Goal: Transaction & Acquisition: Register for event/course

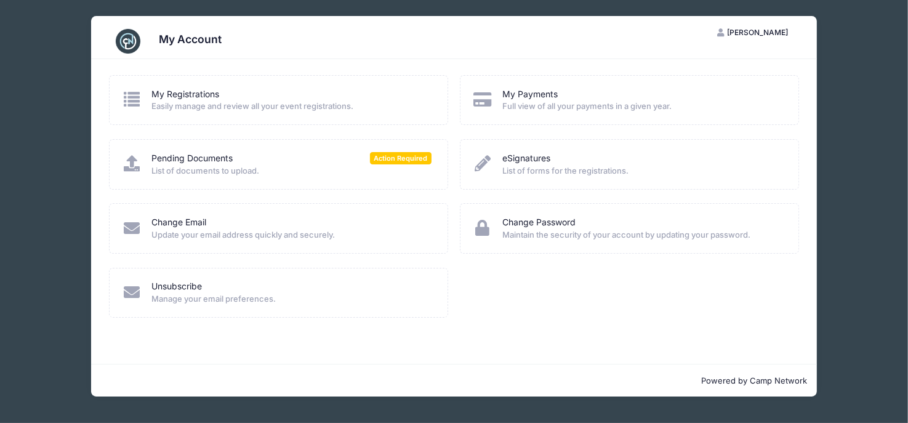
click at [260, 105] on span "Easily manage and review all your event registrations." at bounding box center [291, 106] width 280 height 12
click at [166, 91] on link "My Registrations" at bounding box center [185, 94] width 68 height 13
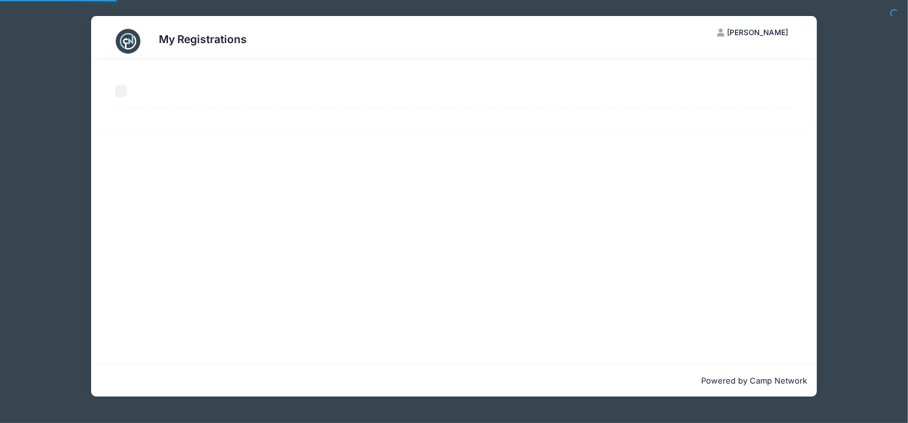
select select "50"
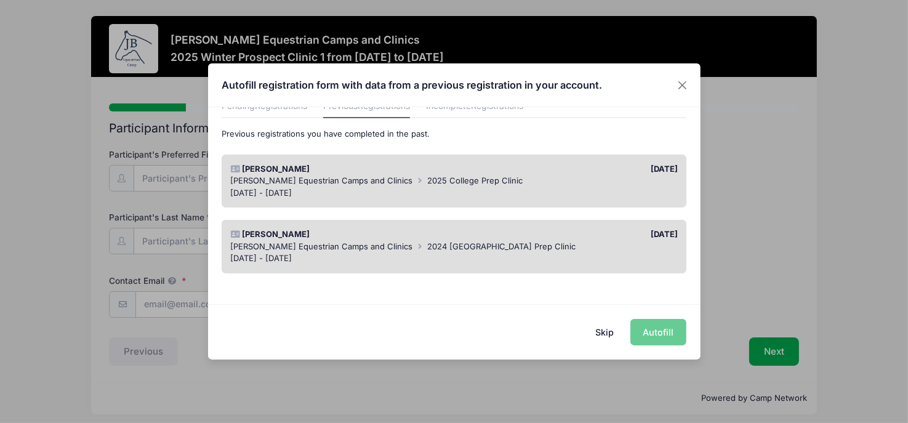
scroll to position [32, 0]
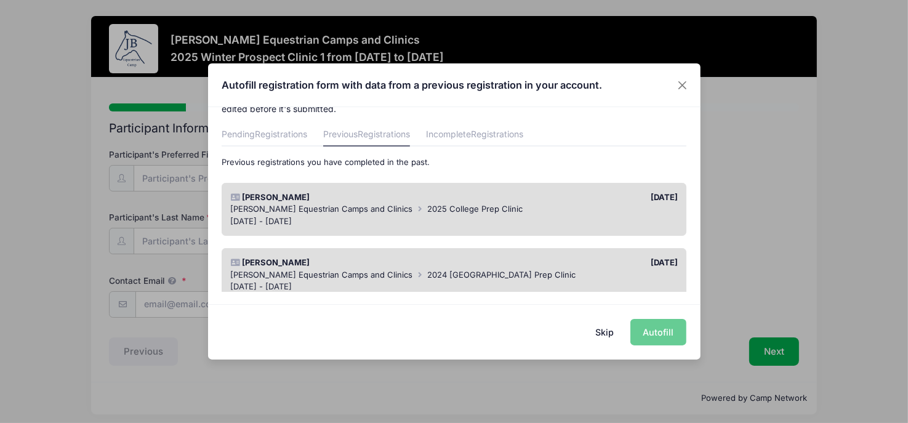
click at [414, 214] on div "Jessica Braswell Equestrian Camps and Clinics 2025 College Prep Clinic" at bounding box center [454, 209] width 448 height 12
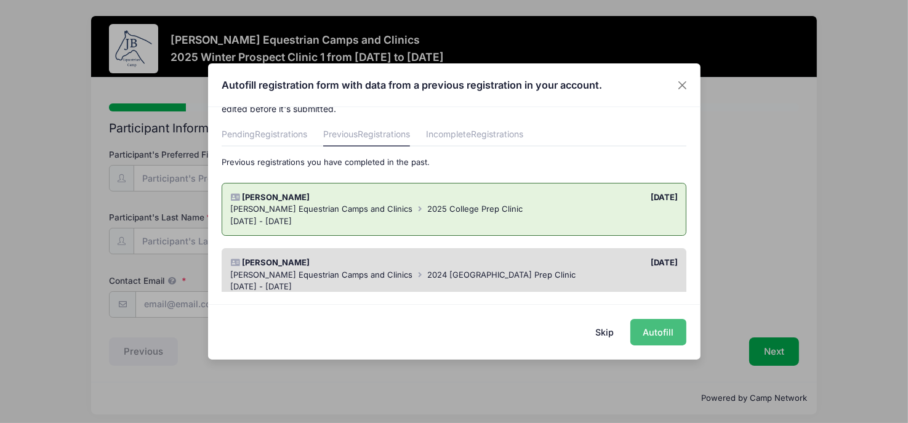
click at [655, 331] on button "Autofill" at bounding box center [658, 332] width 56 height 26
type input "megan.rogowski@gmail.com"
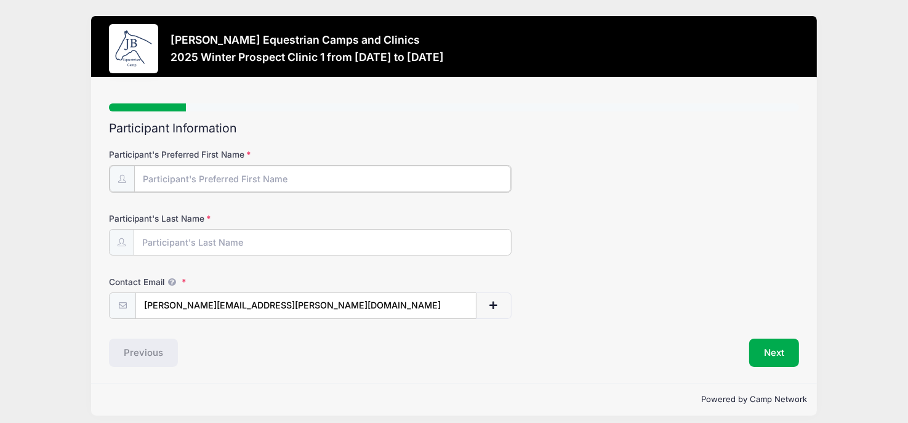
click at [390, 166] on input "Participant's Preferred First Name" at bounding box center [322, 179] width 377 height 26
type input "Annie"
type input "Eschen"
click at [417, 353] on div "Previous" at bounding box center [278, 351] width 351 height 28
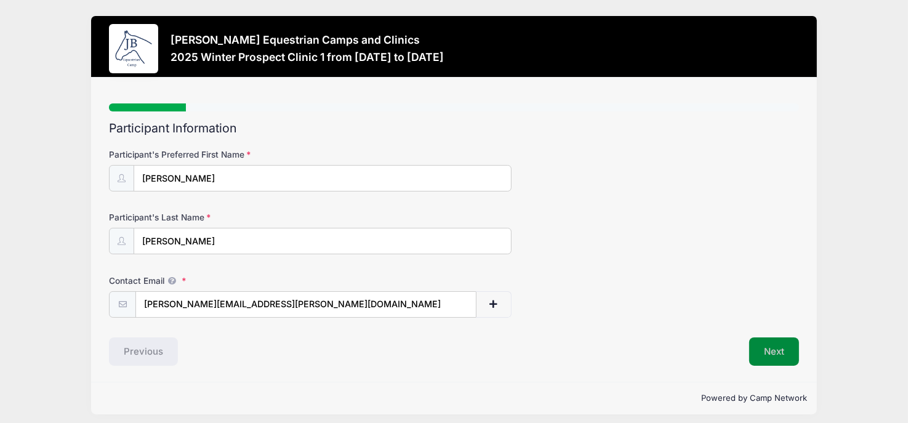
click at [783, 356] on button "Next" at bounding box center [774, 351] width 50 height 28
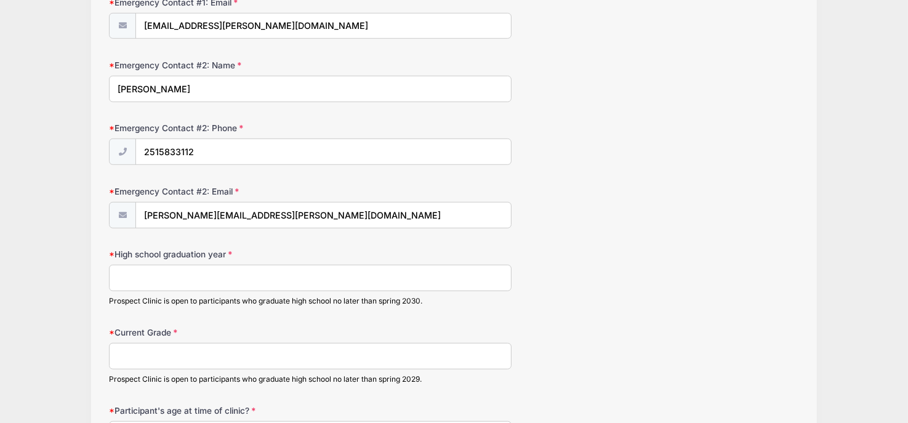
scroll to position [848, 0]
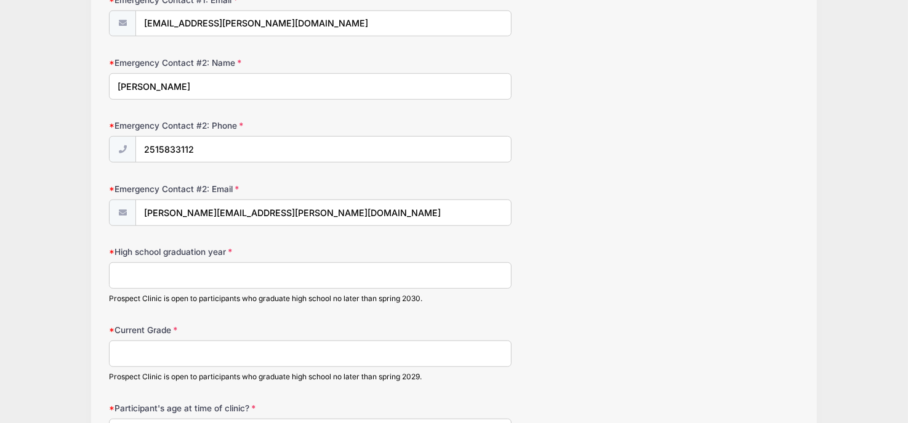
click at [441, 276] on input "High school graduation year" at bounding box center [310, 275] width 403 height 26
type input "2030"
click at [355, 345] on input "Current Grade" at bounding box center [310, 353] width 403 height 26
type input "8th"
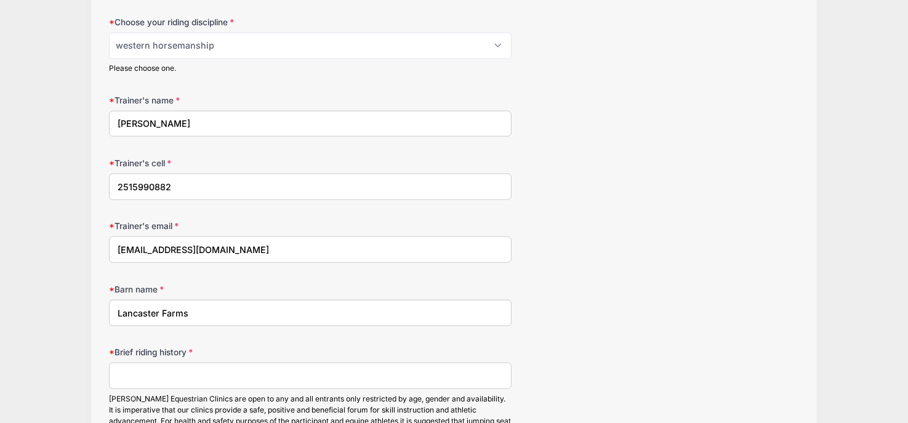
scroll to position [1299, 0]
click at [236, 368] on input "Brief riding history" at bounding box center [310, 374] width 403 height 26
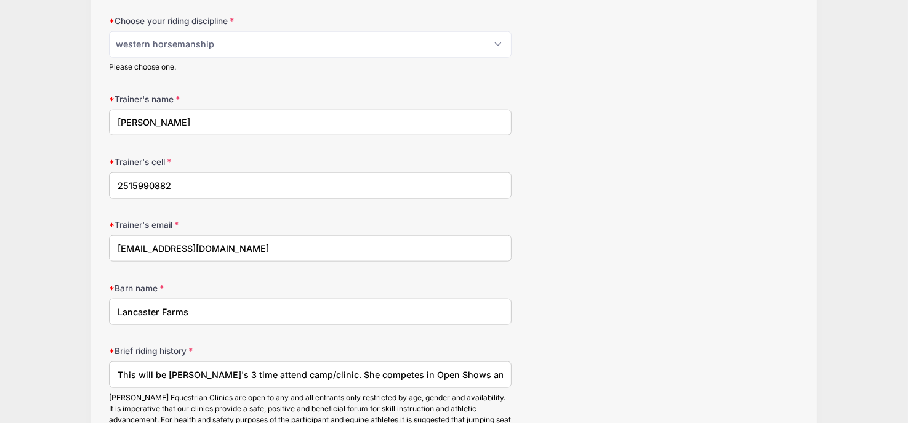
click at [257, 368] on input "This will be Annie's 3 time attend camp/clinic. She competes in Open Shows and …" at bounding box center [310, 374] width 403 height 26
click at [472, 368] on input "This will be Annie's 3 time attending camp/clinic. She competes in Open Shows a…" at bounding box center [310, 374] width 403 height 26
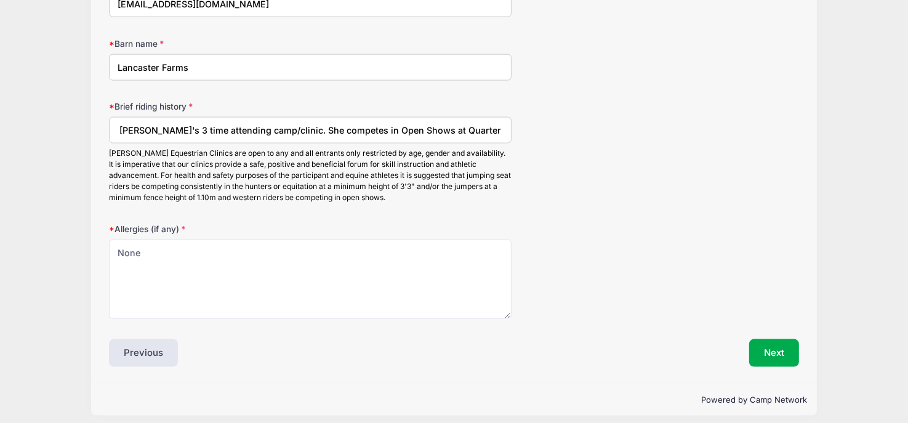
scroll to position [1545, 0]
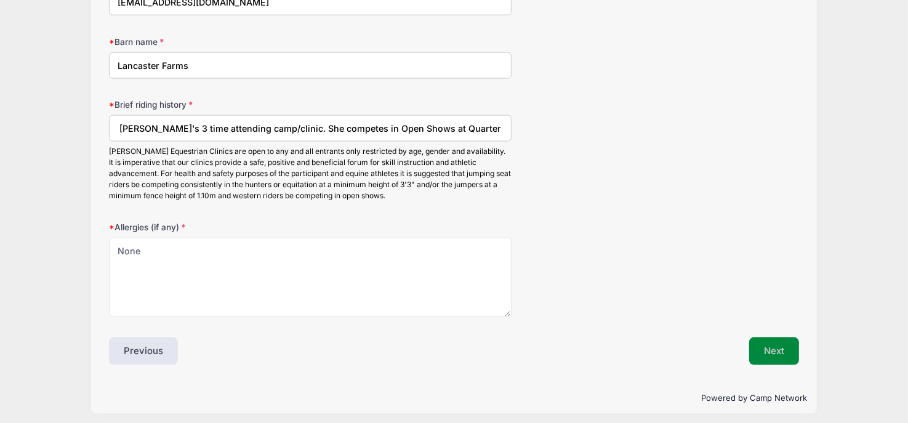
type input "This will be Annie's 3 time attending camp/clinic. She competes in Open Shows a…"
click at [770, 342] on button "Next" at bounding box center [774, 351] width 50 height 28
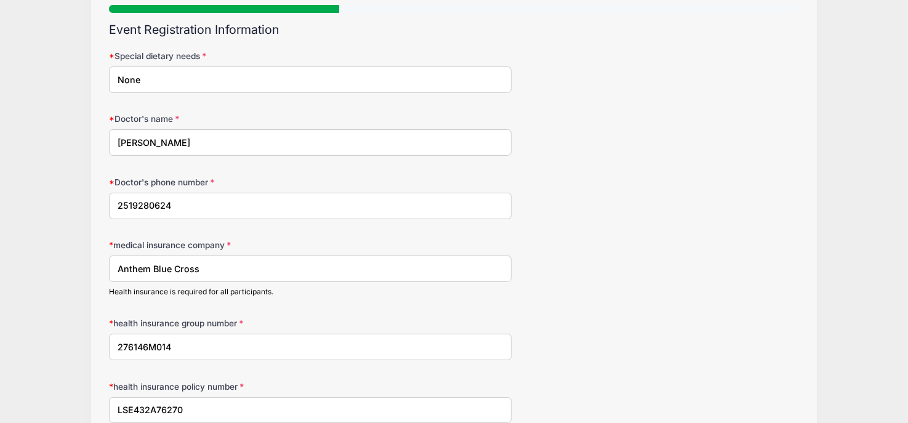
scroll to position [99, 0]
click at [220, 268] on input "Anthem Blue Cross" at bounding box center [310, 269] width 403 height 26
type input "A"
type input "Alabama Medicaid Program"
click at [233, 344] on input "276146M014" at bounding box center [310, 347] width 403 height 26
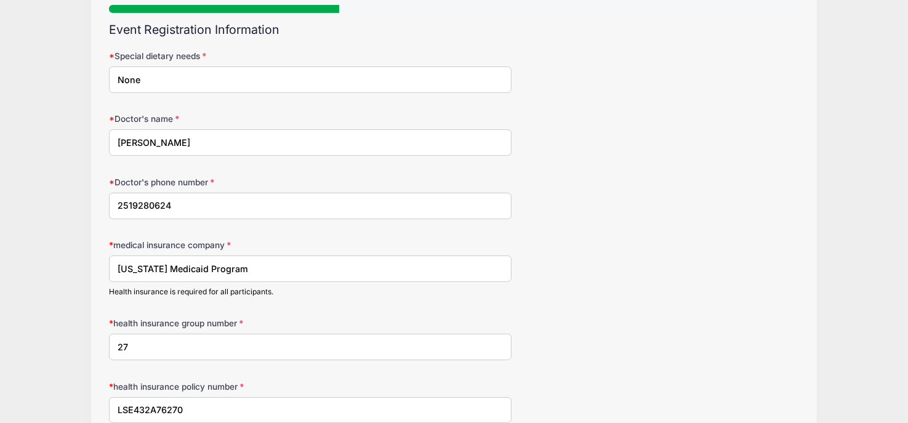
type input "2"
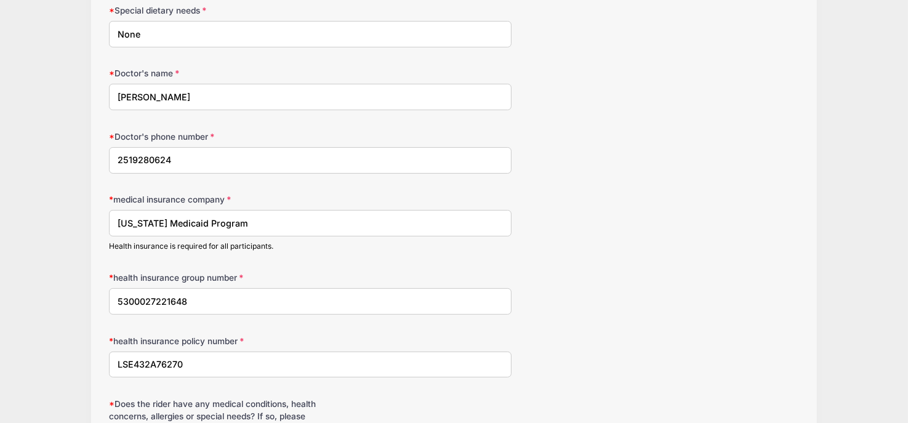
scroll to position [148, 0]
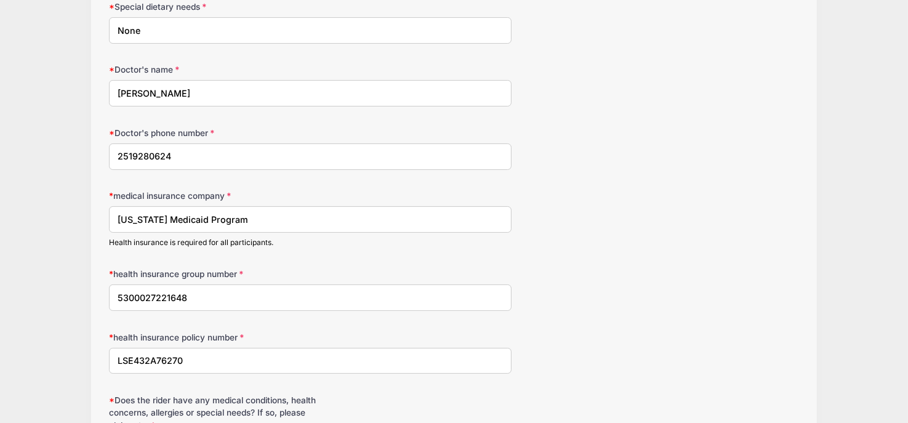
type input "5300027221648"
drag, startPoint x: 221, startPoint y: 355, endPoint x: 116, endPoint y: 355, distance: 105.3
click at [116, 355] on input "LSE432A76270" at bounding box center [310, 361] width 403 height 26
drag, startPoint x: 191, startPoint y: 297, endPoint x: 113, endPoint y: 291, distance: 78.4
click at [113, 291] on input "5300027221648" at bounding box center [310, 297] width 403 height 26
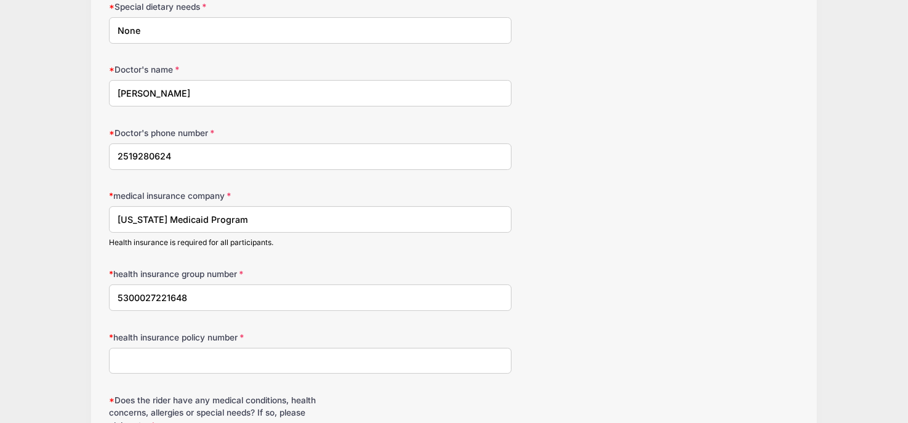
click at [145, 363] on input "health insurance policy number" at bounding box center [310, 361] width 403 height 26
paste input "5300027221648"
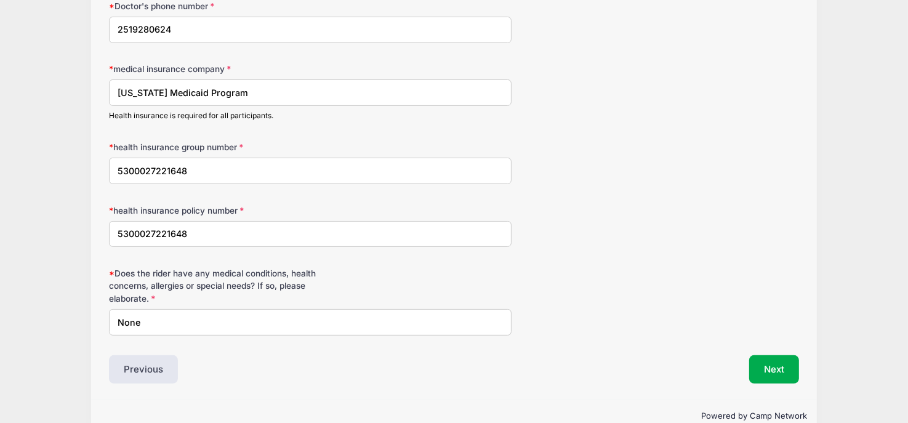
scroll to position [282, 0]
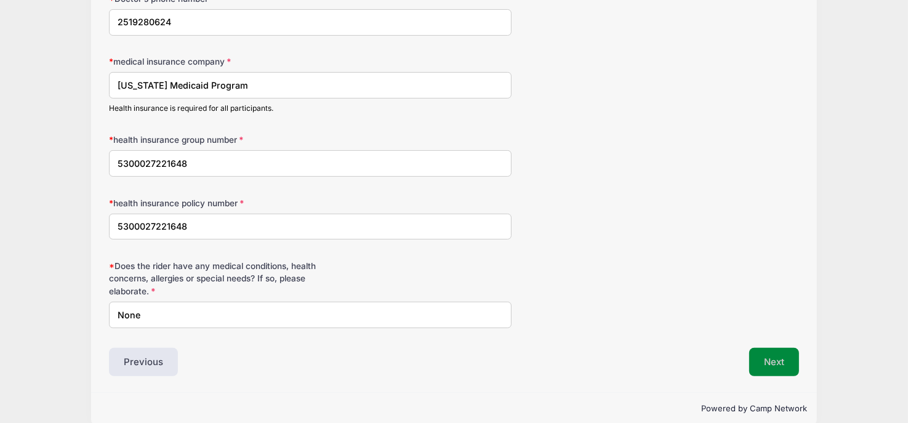
type input "5300027221648"
click at [770, 360] on button "Next" at bounding box center [774, 362] width 50 height 28
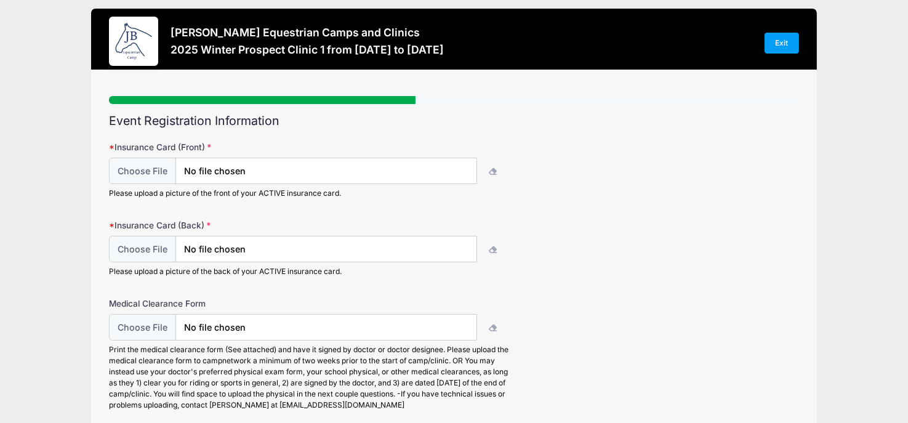
scroll to position [0, 0]
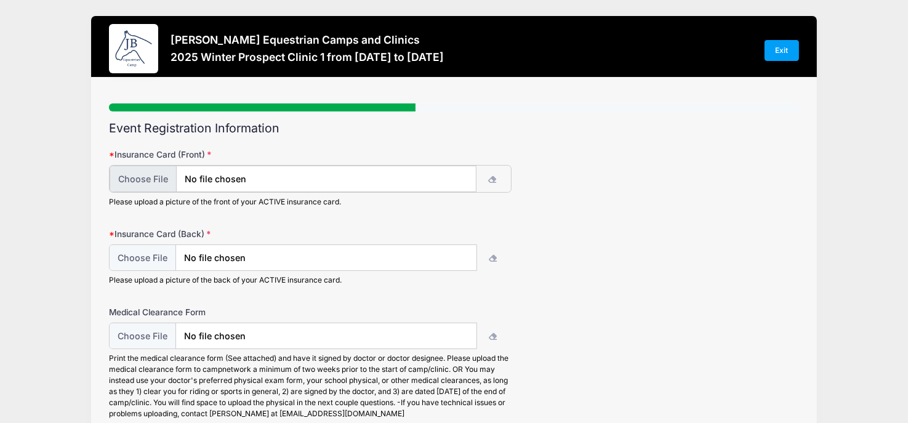
click at [167, 175] on input "file" at bounding box center [293, 179] width 366 height 26
type input "C:\fakepath\IMG_9697.jpg"
click at [143, 256] on input "file" at bounding box center [293, 257] width 366 height 26
type input "C:\fakepath\IMG_9698.jpg"
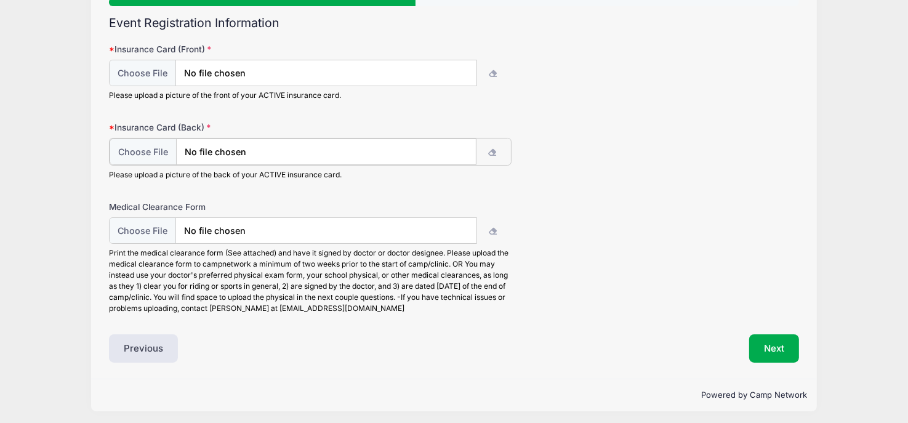
scroll to position [108, 0]
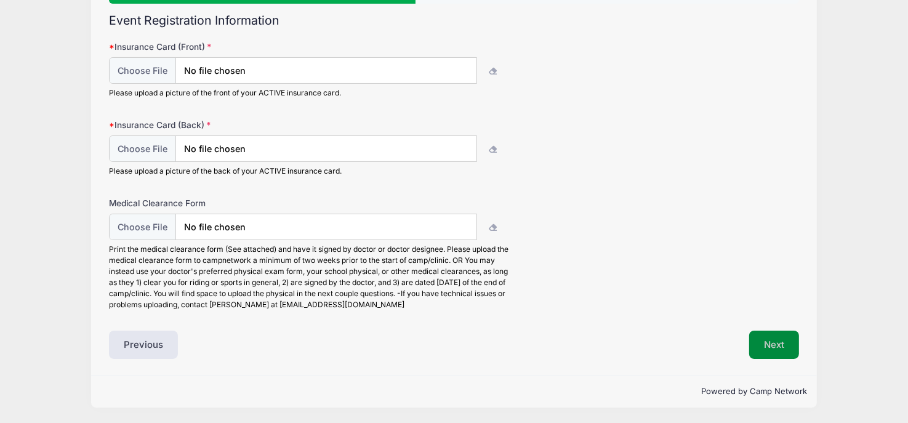
click at [765, 331] on button "Next" at bounding box center [774, 345] width 50 height 28
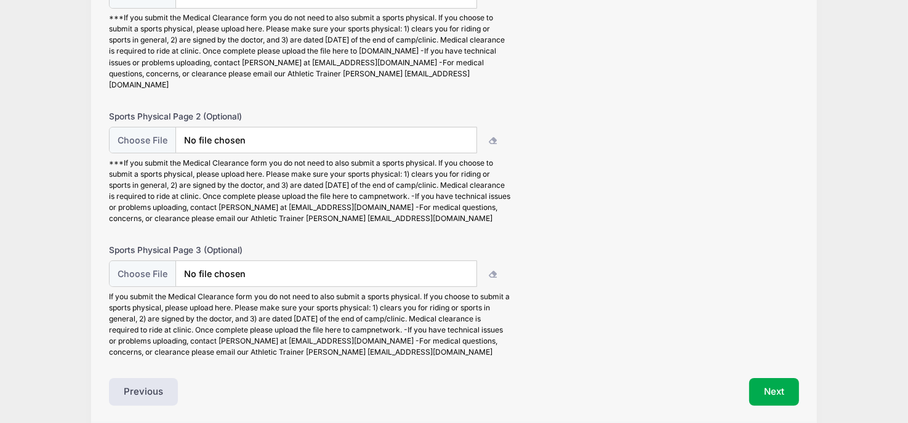
scroll to position [219, 0]
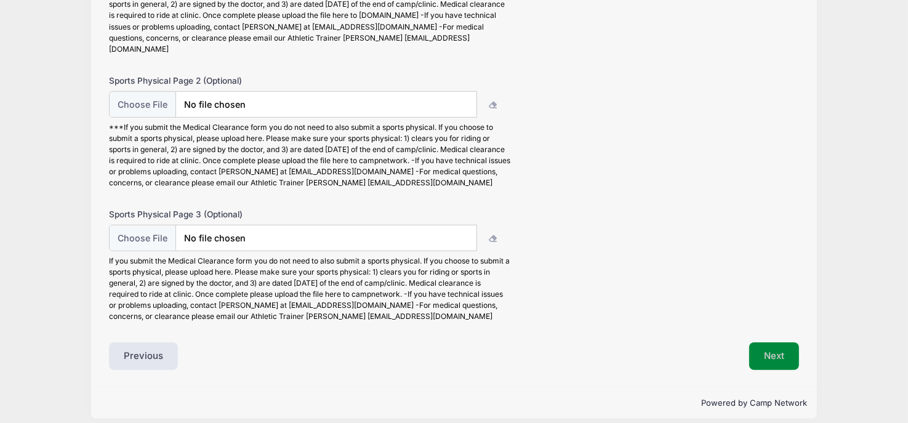
click at [768, 342] on button "Next" at bounding box center [774, 356] width 50 height 28
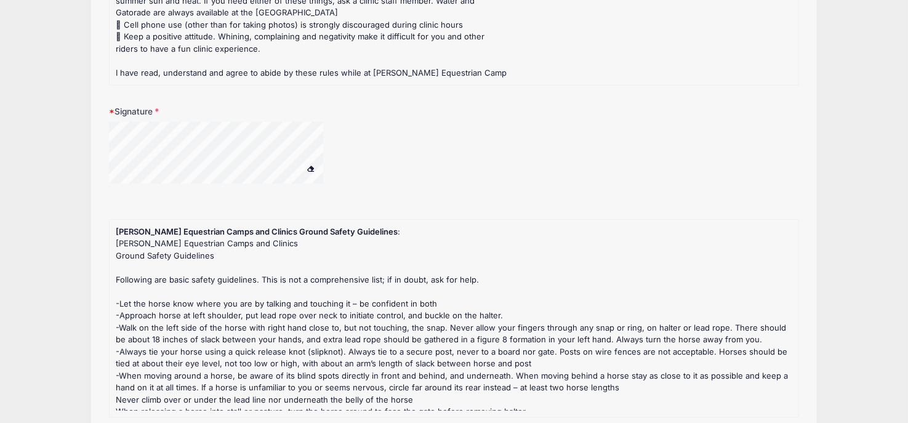
scroll to position [260, 0]
click at [307, 175] on div at bounding box center [232, 155] width 246 height 65
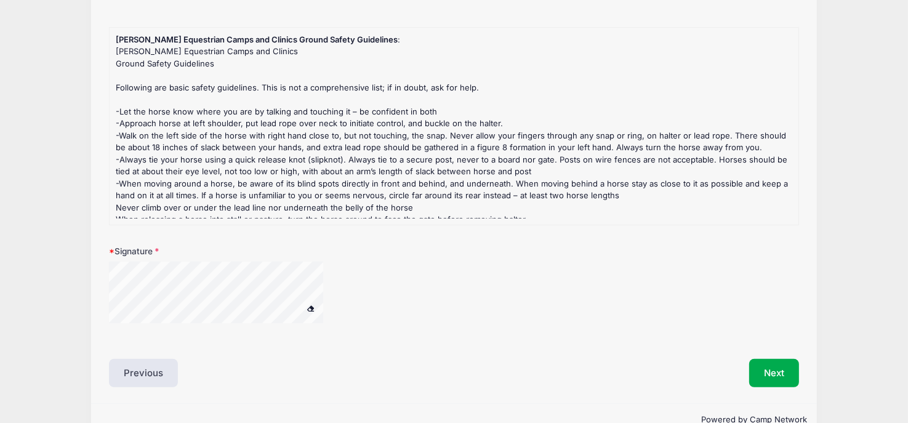
scroll to position [467, 0]
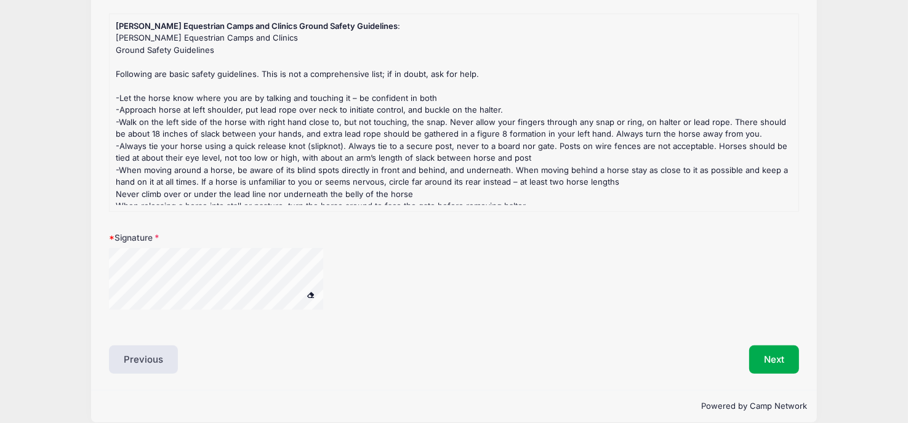
click at [311, 293] on span at bounding box center [311, 294] width 9 height 7
click at [786, 357] on button "Next" at bounding box center [774, 359] width 50 height 28
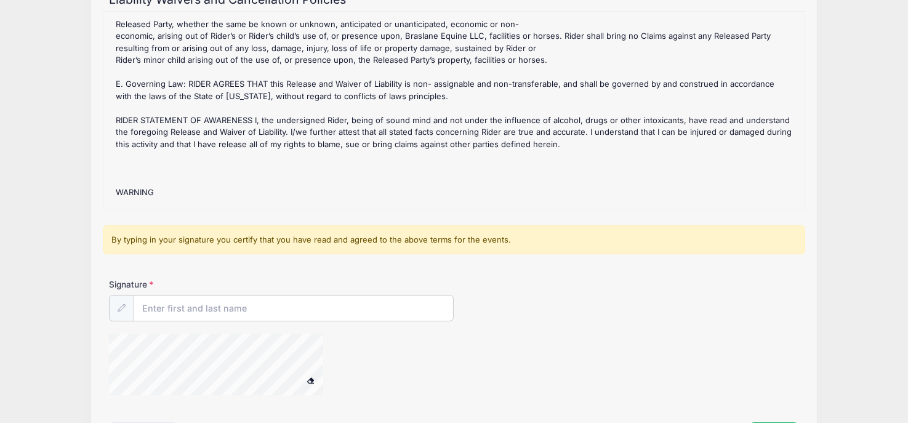
scroll to position [744, 0]
click at [186, 308] on input "Signature" at bounding box center [293, 309] width 319 height 26
type input "N"
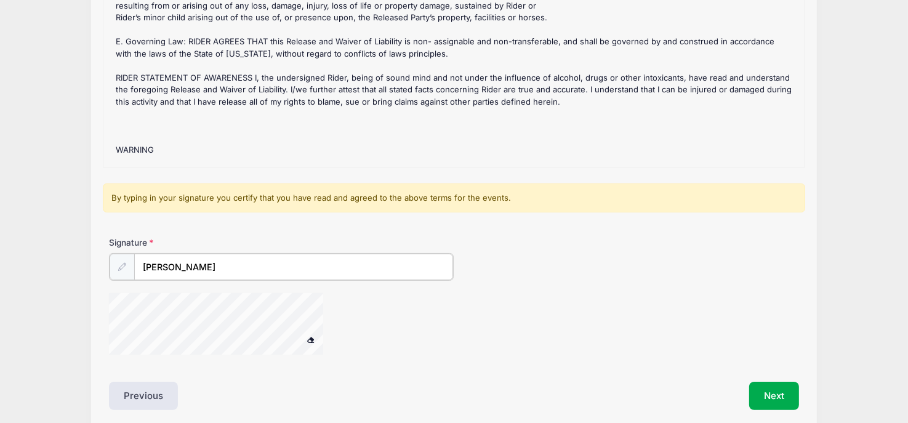
scroll to position [172, 0]
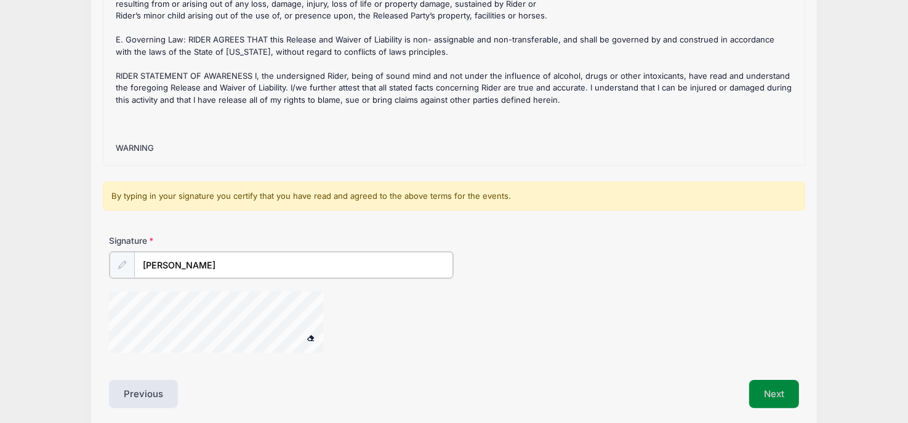
type input "Annie Eschen"
click at [779, 401] on button "Next" at bounding box center [774, 393] width 50 height 28
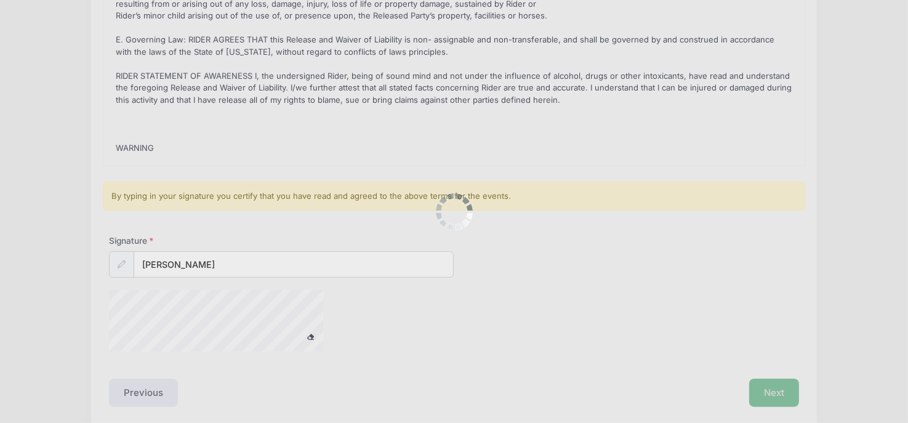
scroll to position [0, 0]
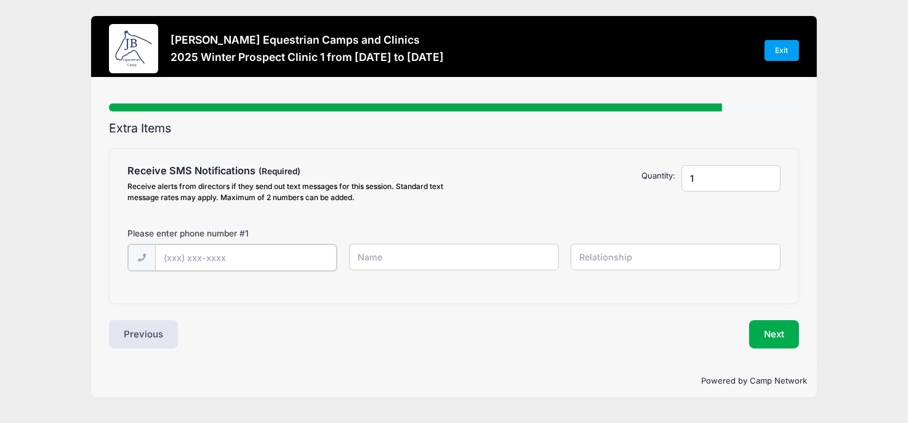
click at [272, 260] on input "text" at bounding box center [246, 257] width 182 height 26
type input "(805) 403-0482"
click at [382, 259] on input "text" at bounding box center [453, 257] width 209 height 26
type input "[PERSON_NAME]"
type input "Mother"
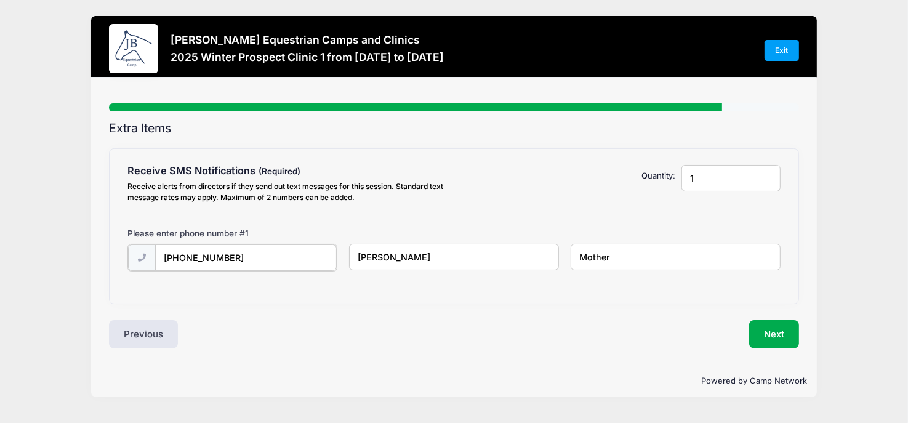
click at [220, 252] on input "(805) 403-0482" at bounding box center [246, 257] width 182 height 26
type input "(805) 403-4082"
click at [771, 342] on button "Next" at bounding box center [774, 333] width 50 height 28
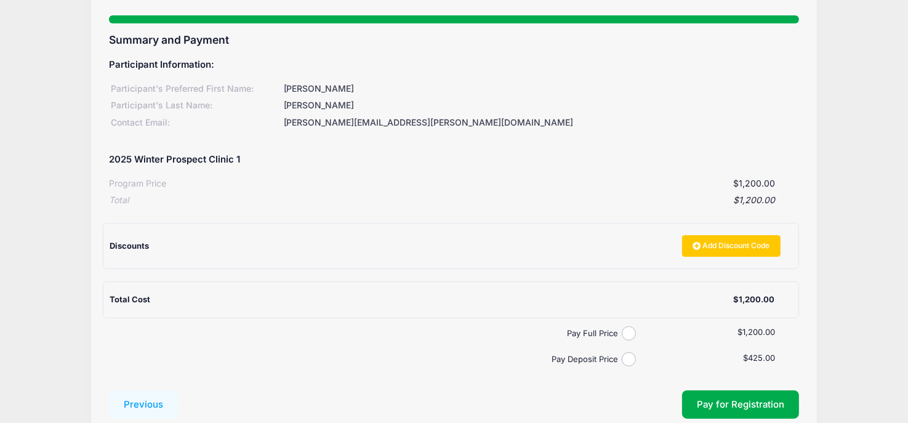
scroll to position [89, 0]
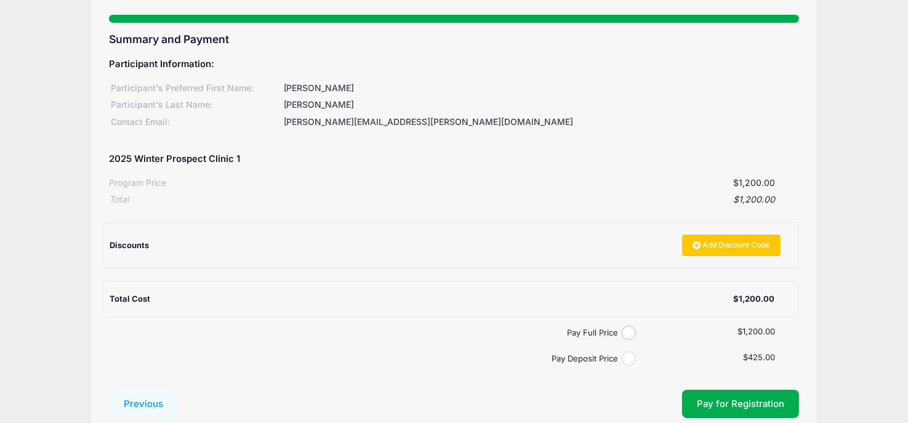
click at [626, 358] on input "Pay Deposit Price" at bounding box center [629, 359] width 14 height 14
radio input "true"
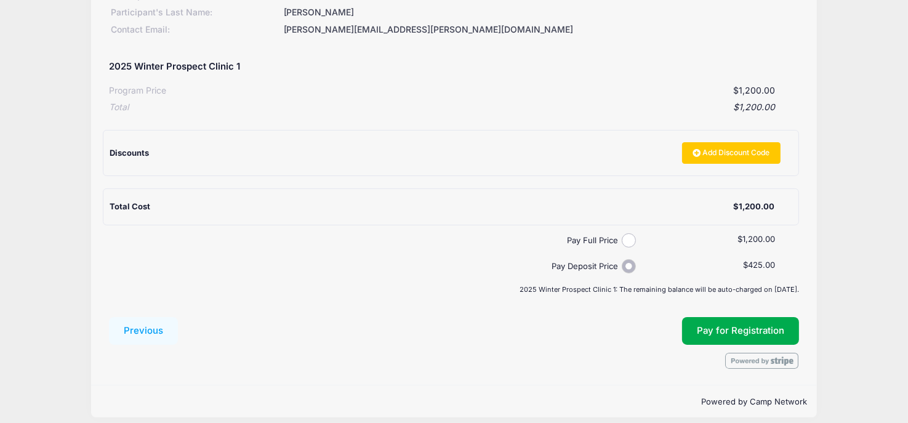
scroll to position [190, 0]
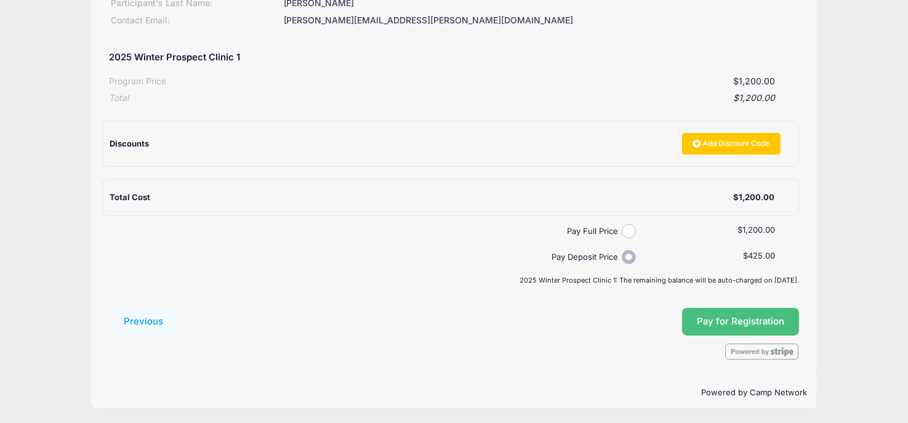
click at [727, 322] on span "Pay for Registration" at bounding box center [740, 321] width 87 height 11
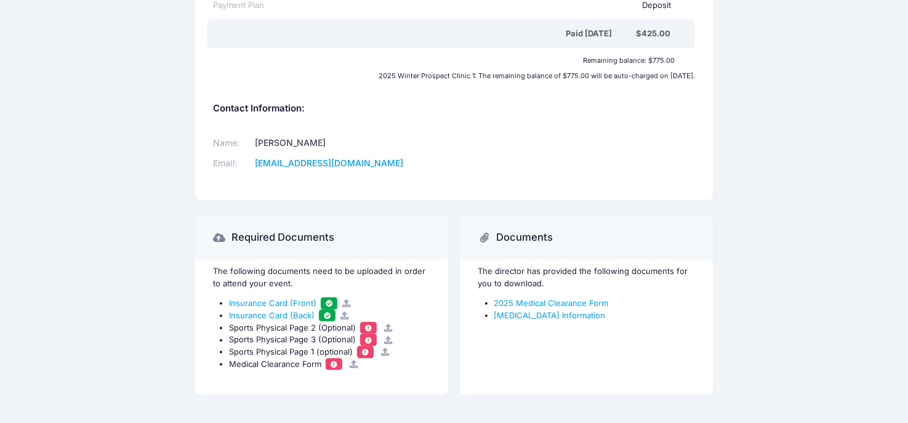
scroll to position [513, 0]
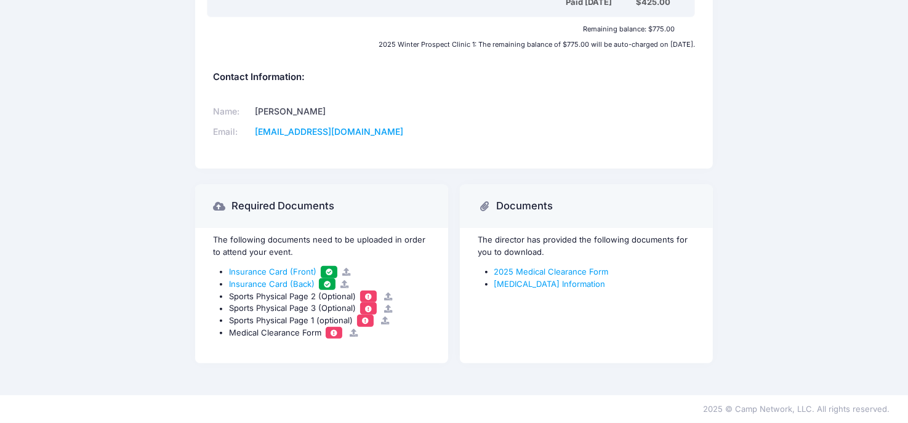
click at [369, 294] on span at bounding box center [368, 296] width 9 height 7
click at [525, 271] on link "2025 Medical Clearance Form" at bounding box center [551, 272] width 115 height 10
click at [520, 279] on link "[MEDICAL_DATA] Information" at bounding box center [549, 284] width 111 height 10
click at [332, 332] on span at bounding box center [333, 332] width 9 height 7
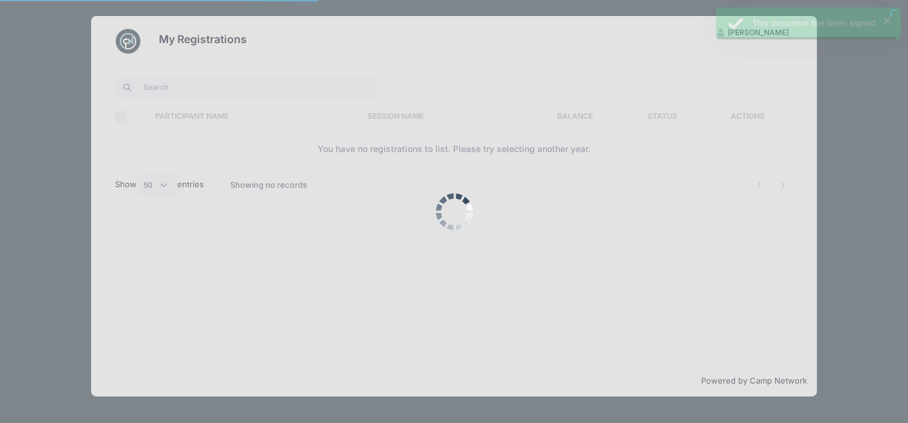
select select "50"
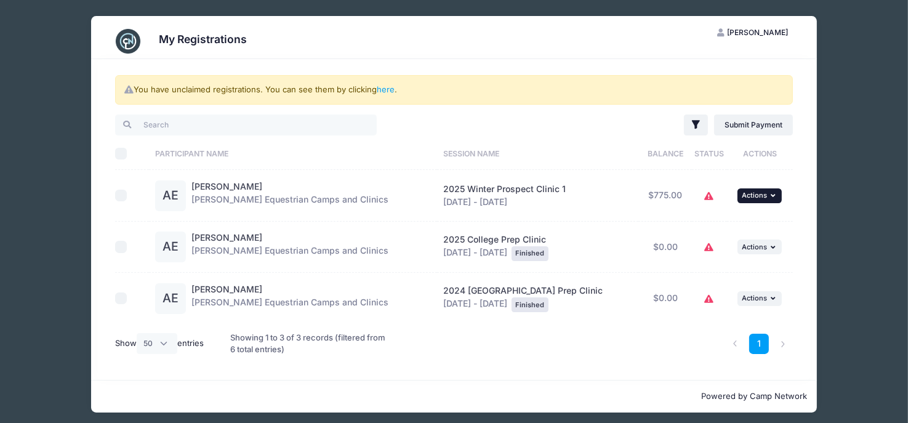
click at [776, 192] on button "... Actions" at bounding box center [760, 195] width 44 height 15
click at [482, 199] on div "2025 Winter Prospect Clinic 1 Dec 6 - Dec 7, 2025" at bounding box center [537, 196] width 189 height 26
